Goal: Information Seeking & Learning: Learn about a topic

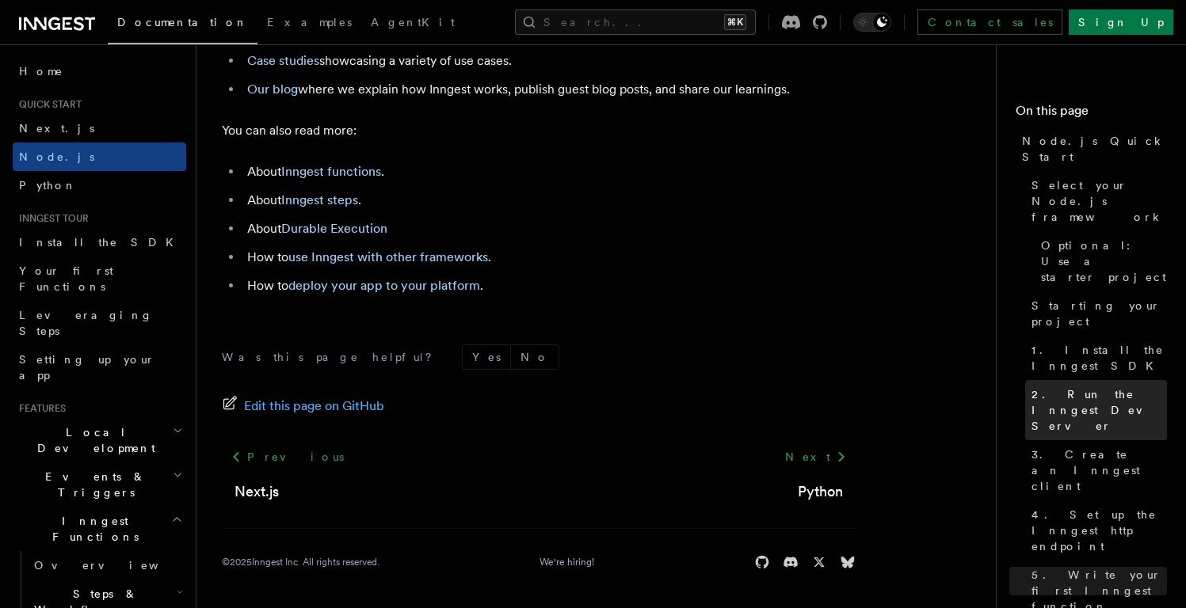
scroll to position [10331, 0]
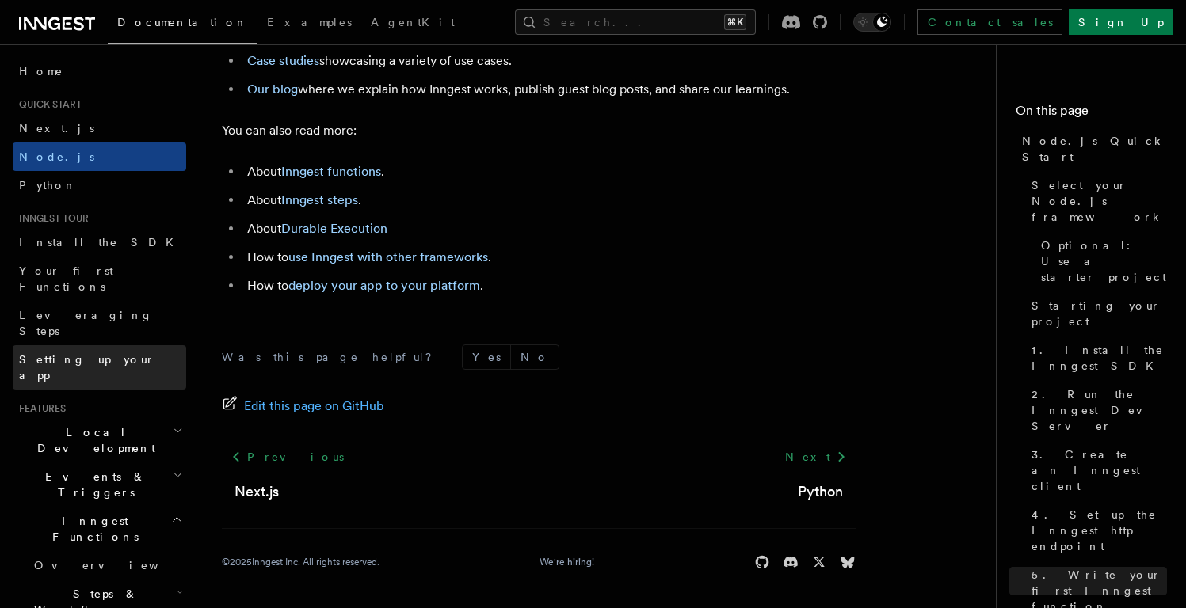
click at [86, 353] on span "Setting up your app" at bounding box center [87, 367] width 136 height 29
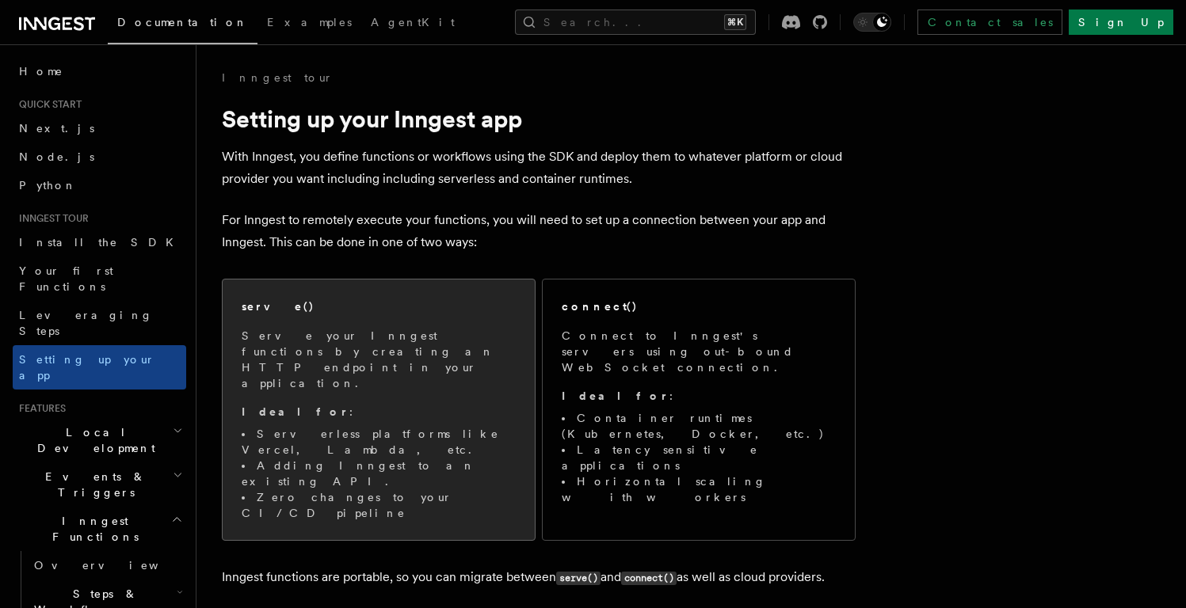
click at [398, 370] on span "Serve your Inngest functions by creating an HTTP endpoint in your application. …" at bounding box center [379, 424] width 274 height 193
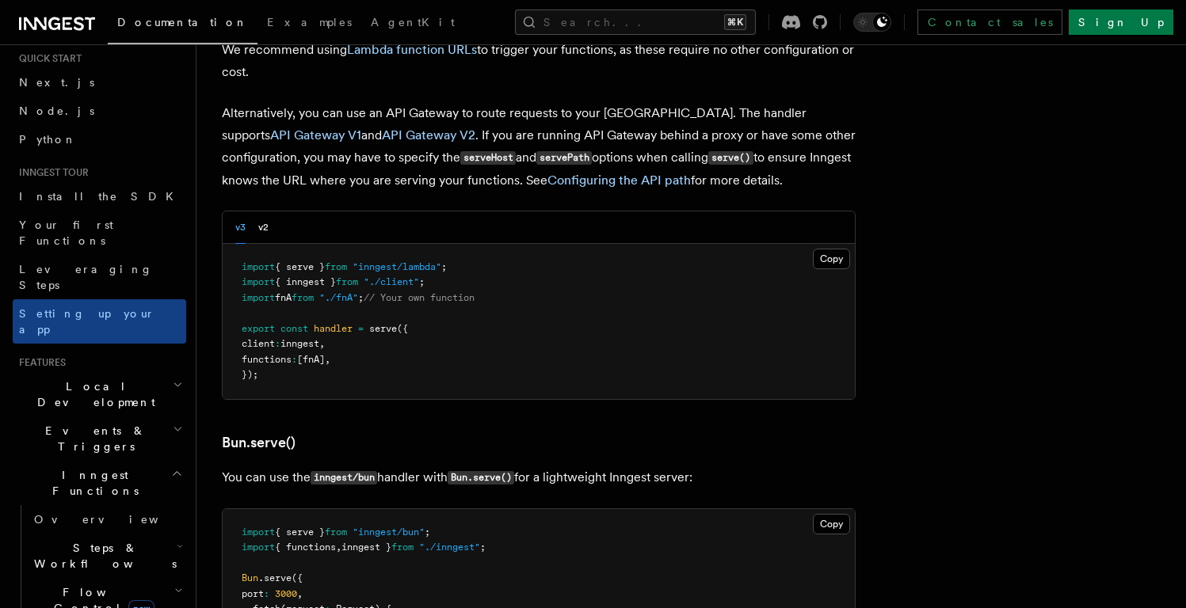
scroll to position [186, 0]
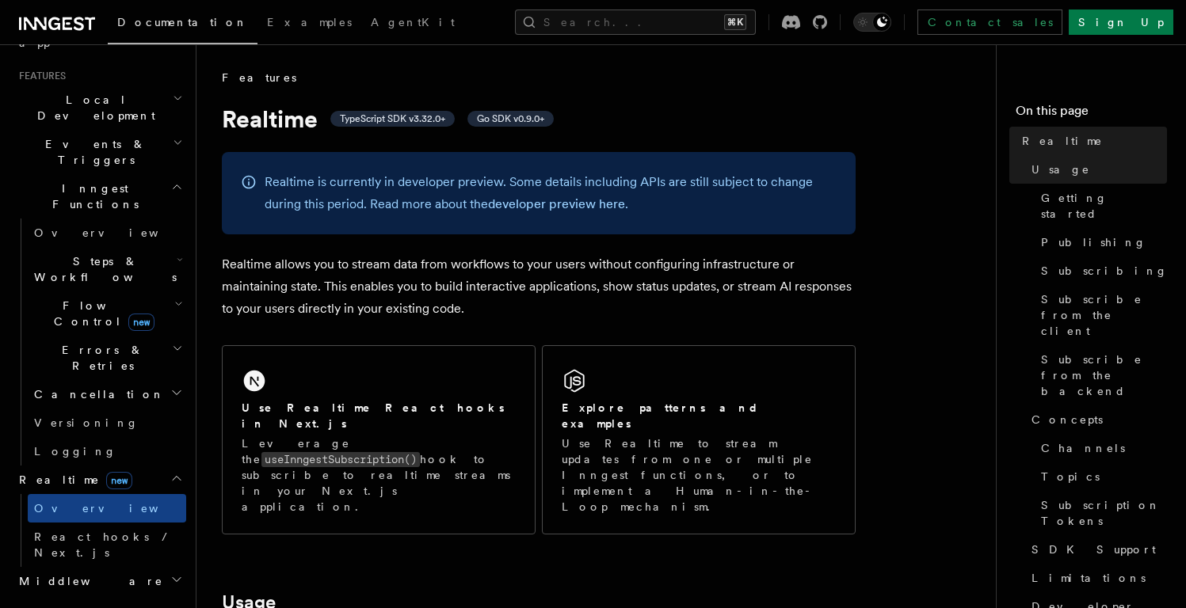
scroll to position [414, 0]
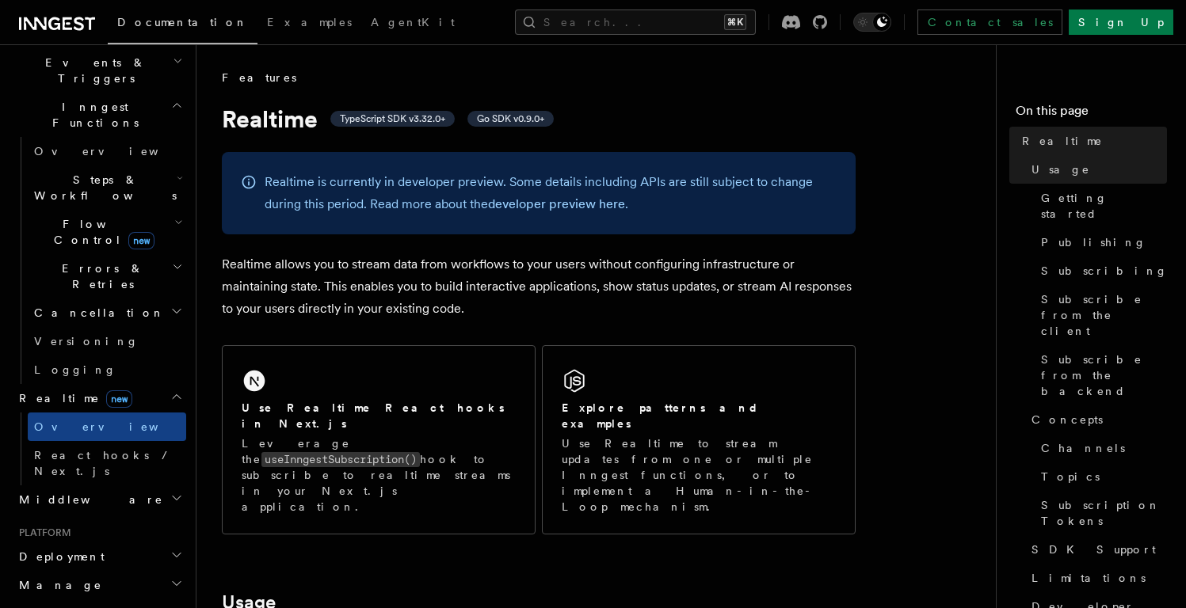
click at [107, 485] on h2 "Middleware" at bounding box center [99, 499] width 173 height 29
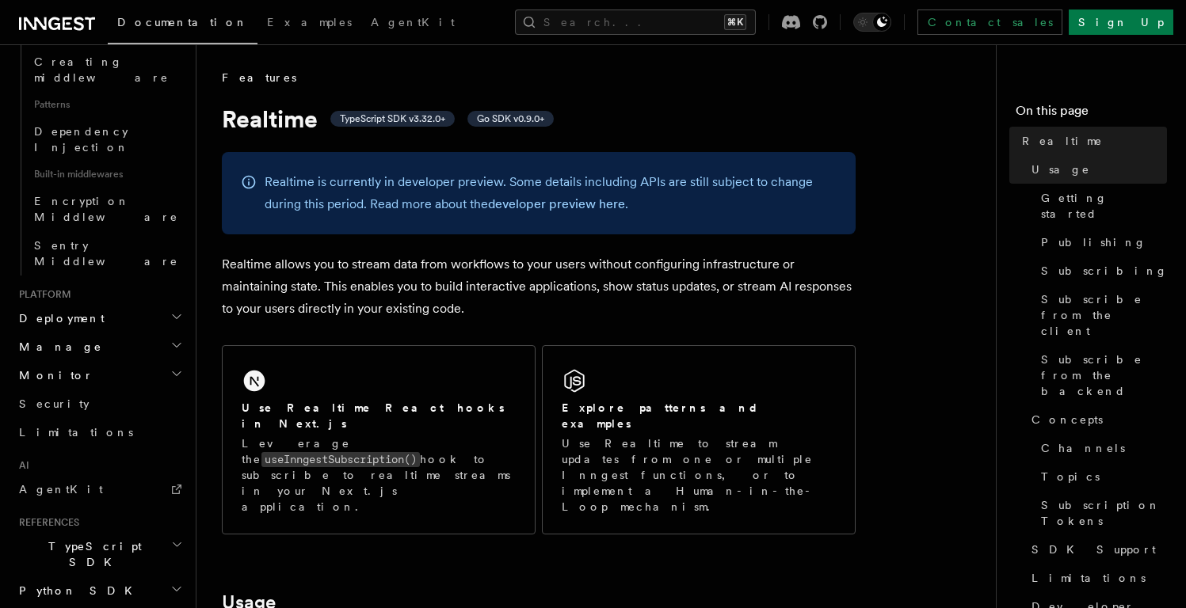
scroll to position [843, 0]
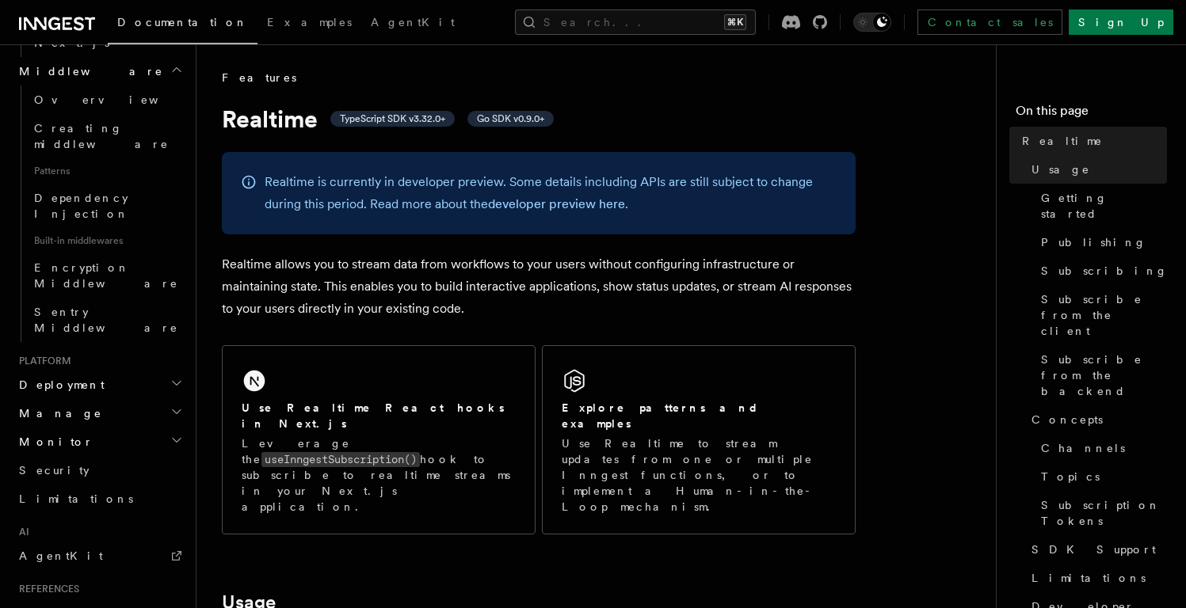
click at [87, 371] on h2 "Deployment" at bounding box center [99, 385] width 173 height 29
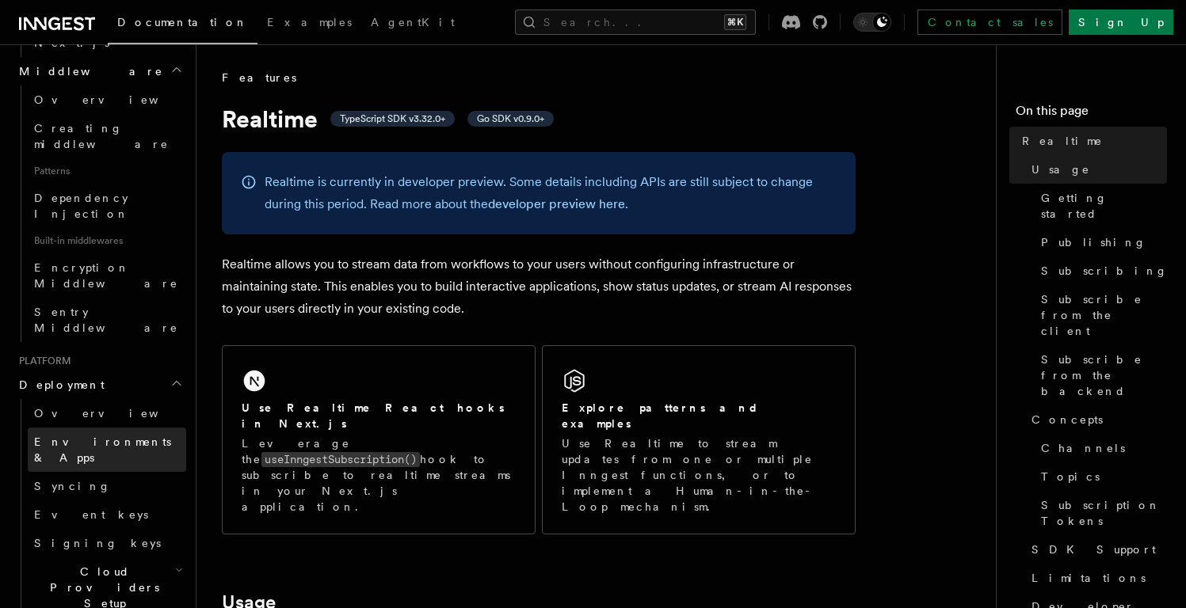
click at [97, 436] on span "Environments & Apps" at bounding box center [102, 450] width 137 height 29
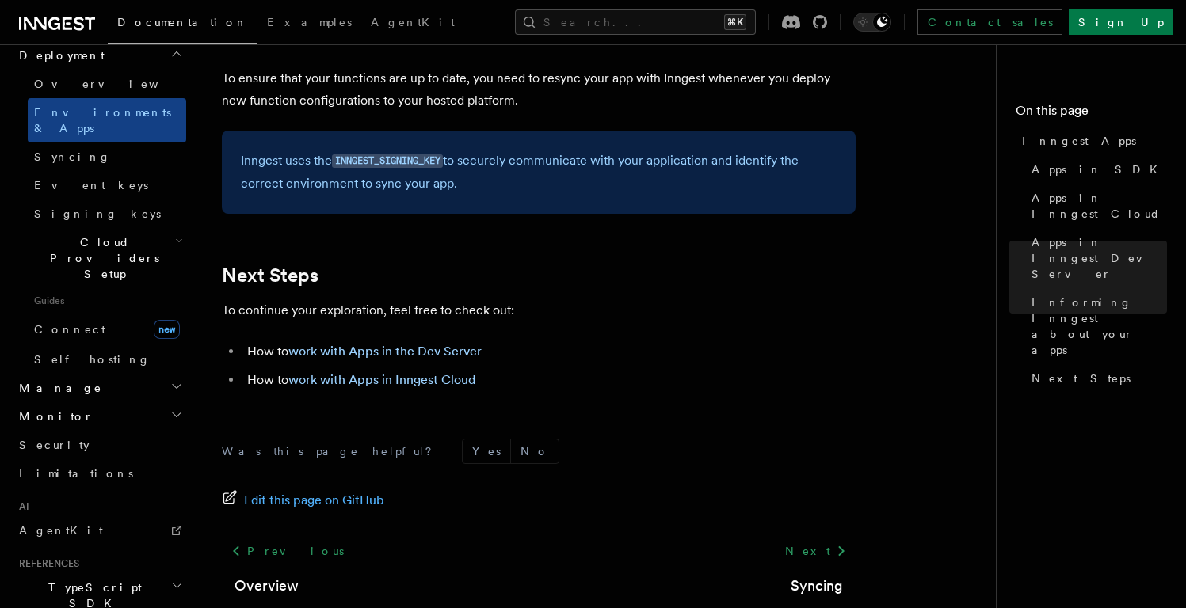
scroll to position [2581, 0]
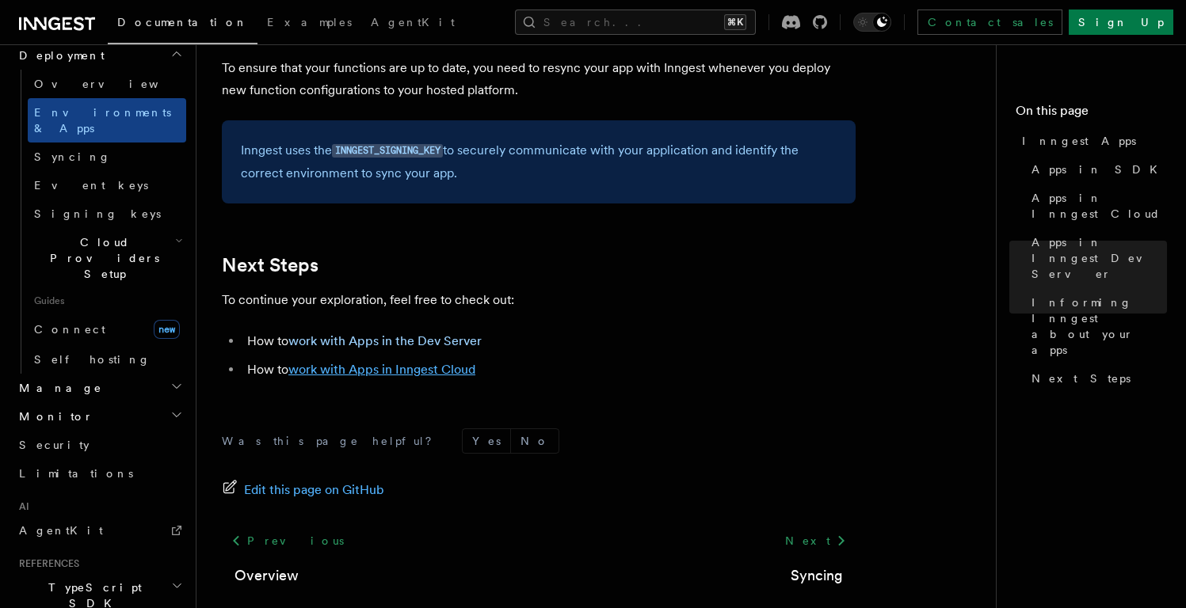
click at [396, 371] on link "work with Apps in Inngest Cloud" at bounding box center [381, 369] width 187 height 15
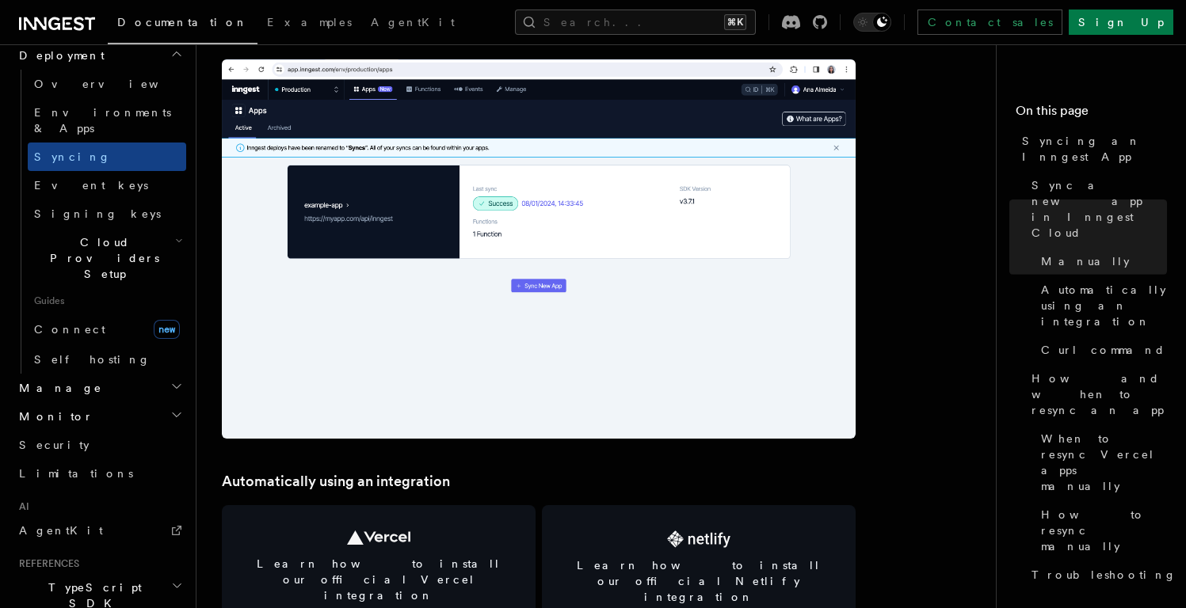
scroll to position [2118, 0]
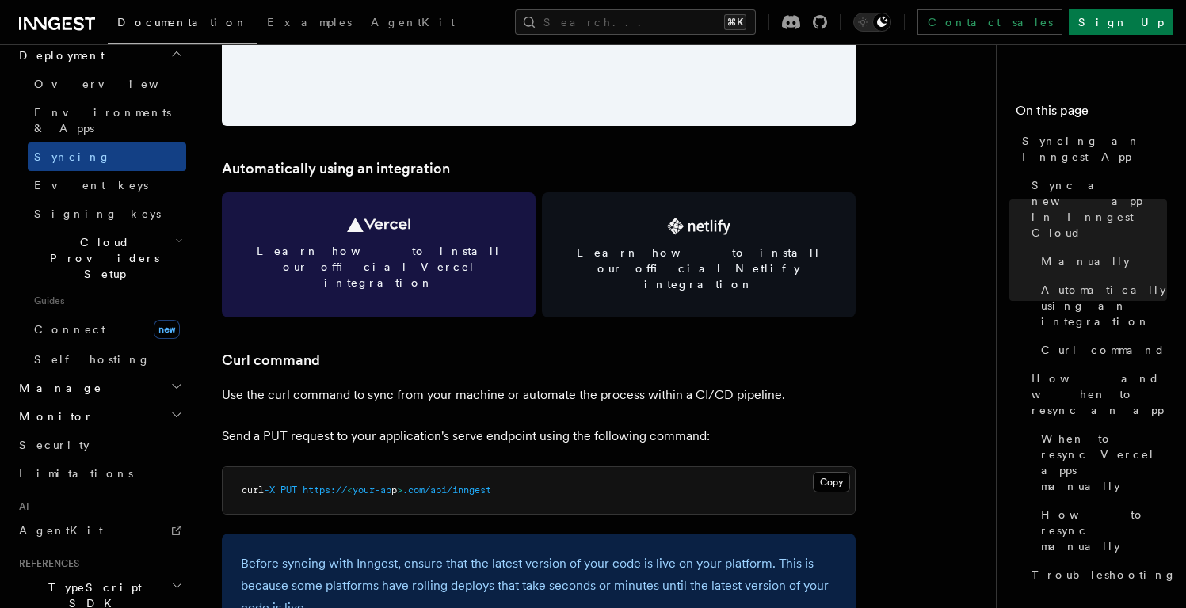
click at [413, 224] on link "Learn how to install our official Vercel integration" at bounding box center [379, 254] width 314 height 125
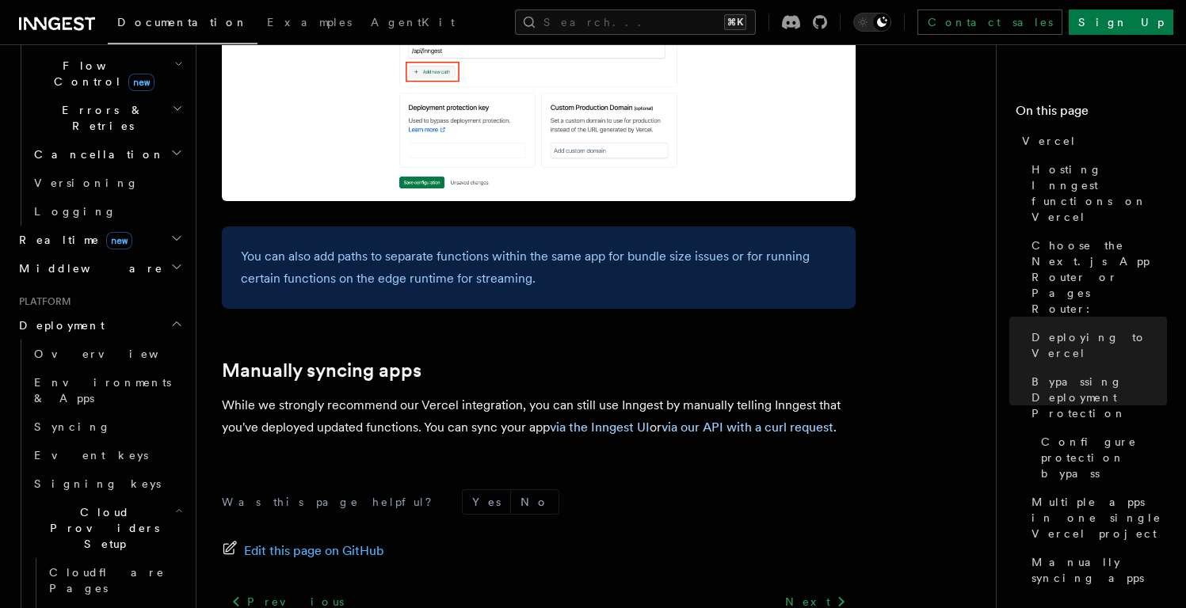
scroll to position [2718, 0]
